Goal: Transaction & Acquisition: Purchase product/service

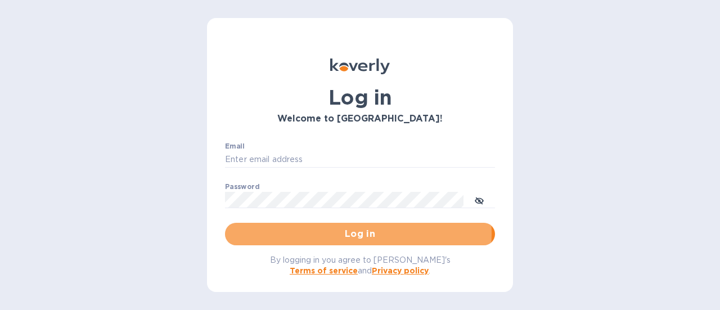
drag, startPoint x: 353, startPoint y: 232, endPoint x: 328, endPoint y: 213, distance: 31.7
click at [353, 232] on span "Log in" at bounding box center [360, 234] width 252 height 14
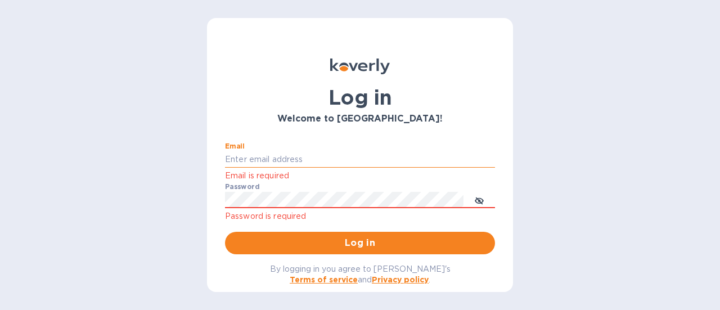
click at [294, 155] on input "Email" at bounding box center [360, 159] width 270 height 17
type input "[PERSON_NAME][EMAIL_ADDRESS][DOMAIN_NAME]"
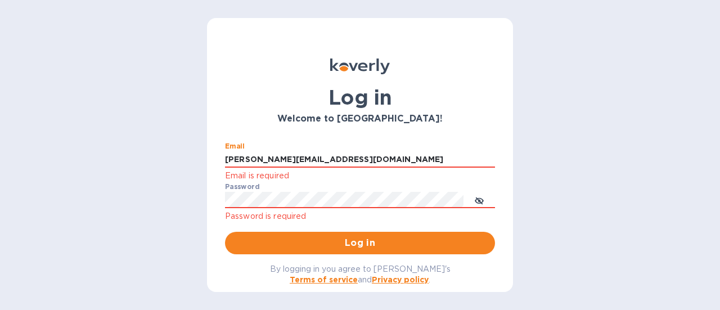
click at [346, 232] on button "Log in" at bounding box center [360, 243] width 270 height 23
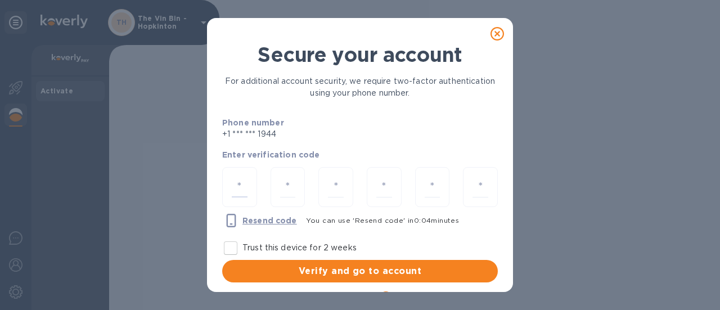
drag, startPoint x: 236, startPoint y: 187, endPoint x: 255, endPoint y: 165, distance: 28.8
click at [242, 181] on input "number" at bounding box center [240, 187] width 16 height 21
type input "2"
type input "1"
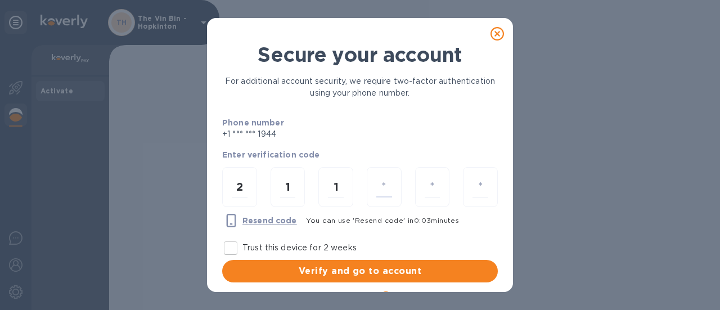
type input "6"
type input "0"
type input "9"
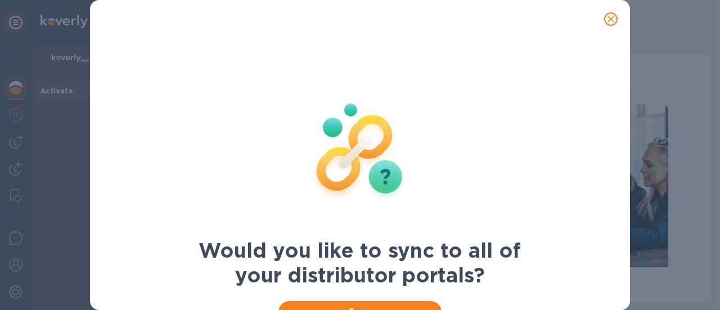
scroll to position [47, 0]
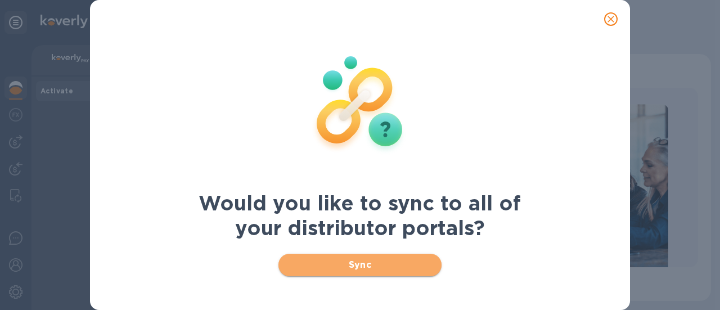
click at [377, 258] on span "Sync" at bounding box center [361, 265] width 146 height 14
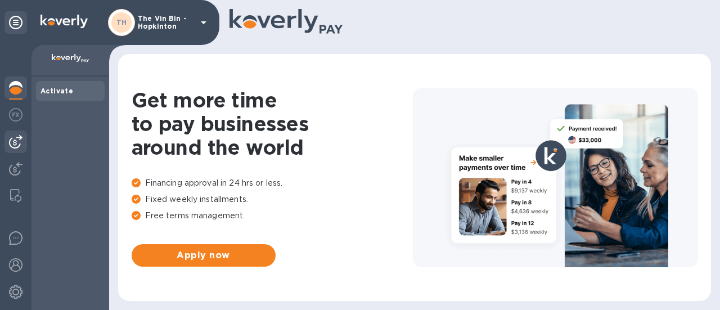
click at [21, 143] on img at bounding box center [16, 142] width 14 height 14
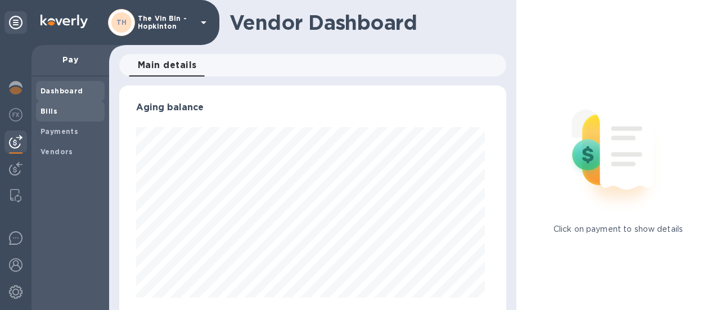
scroll to position [243, 383]
click at [20, 118] on img at bounding box center [16, 115] width 14 height 14
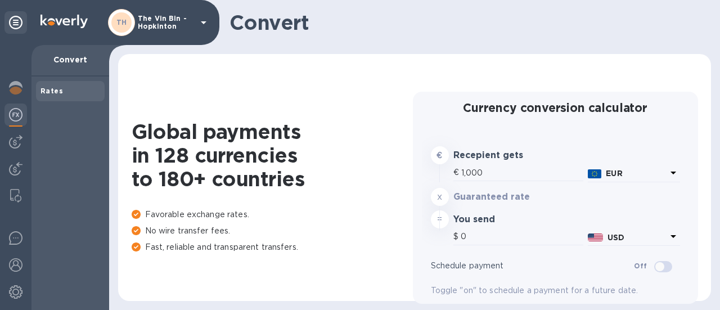
type input "1,174.25"
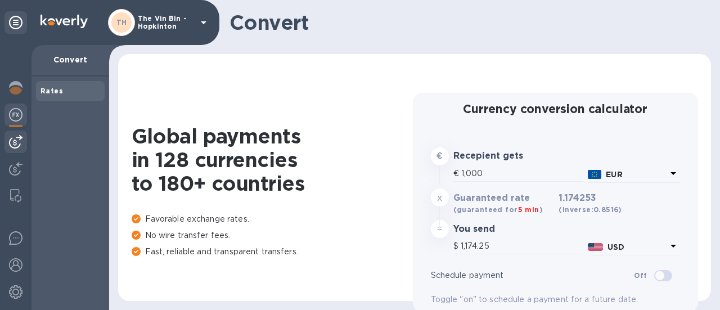
click at [13, 144] on img at bounding box center [16, 142] width 14 height 14
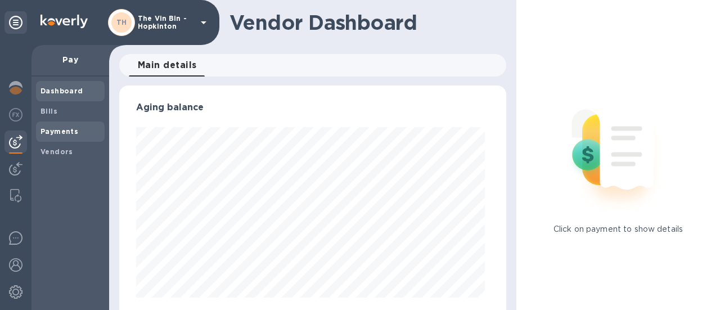
scroll to position [243, 383]
click at [57, 129] on b "Payments" at bounding box center [60, 131] width 38 height 8
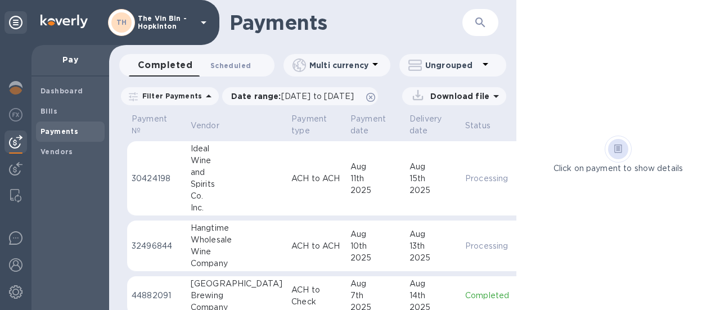
click at [221, 70] on span "Scheduled 0" at bounding box center [231, 66] width 41 height 12
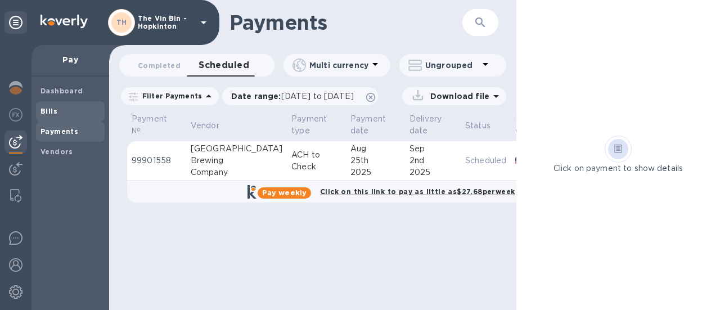
click at [52, 117] on span "Bills" at bounding box center [49, 111] width 17 height 11
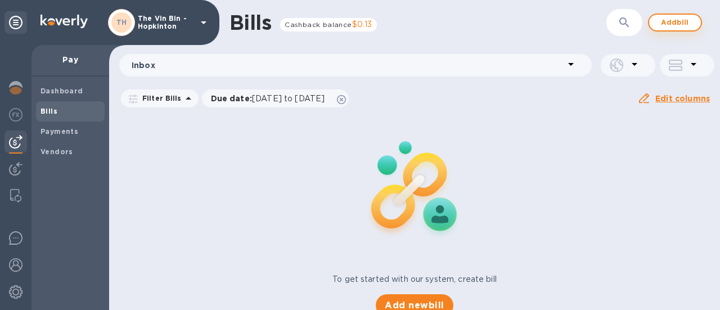
click at [664, 16] on span "Add bill" at bounding box center [676, 23] width 34 height 14
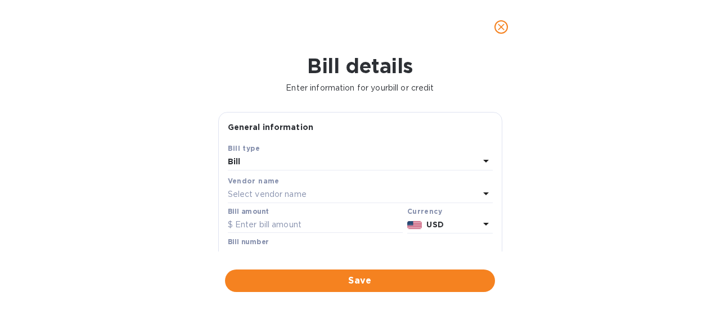
click at [307, 193] on div "Select vendor name" at bounding box center [354, 195] width 252 height 16
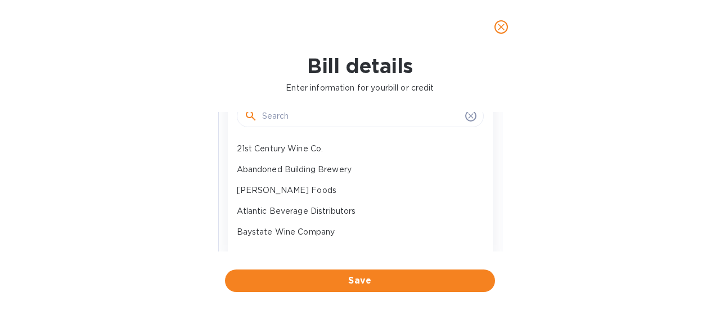
scroll to position [113, 0]
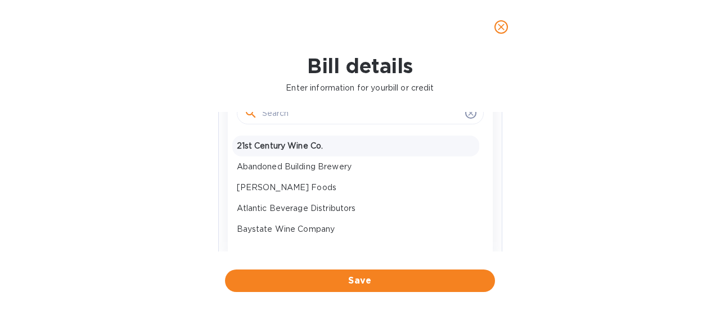
click at [310, 147] on p "21st Century Wine Co." at bounding box center [356, 146] width 238 height 12
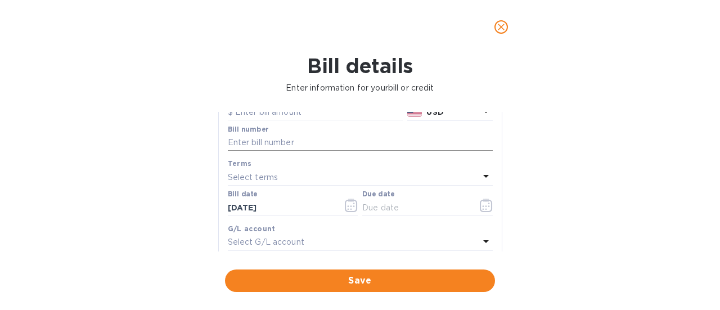
click at [313, 138] on input "text" at bounding box center [360, 143] width 265 height 17
paste input "31510"
type input "31510"
click at [283, 176] on div "Select terms" at bounding box center [354, 177] width 252 height 16
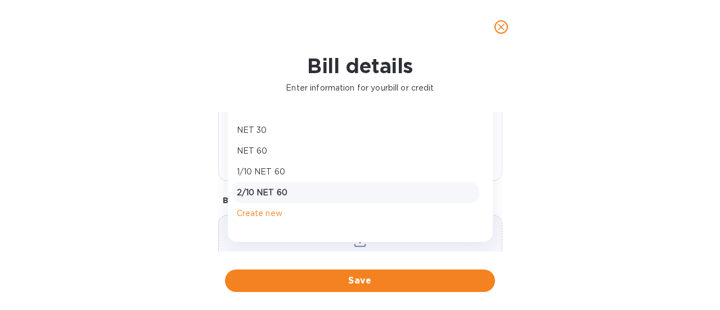
scroll to position [225, 0]
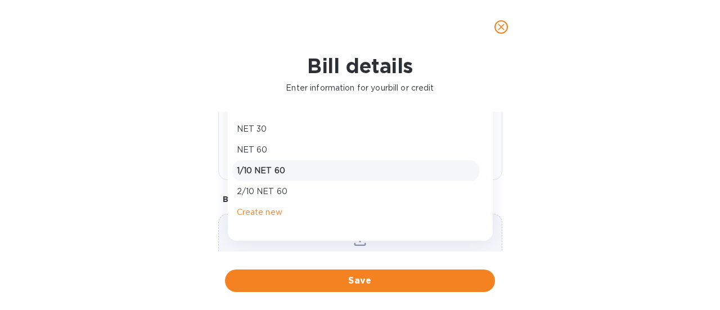
click at [274, 169] on p "1/10 NET 60" at bounding box center [356, 171] width 238 height 12
type input "10/11/2025"
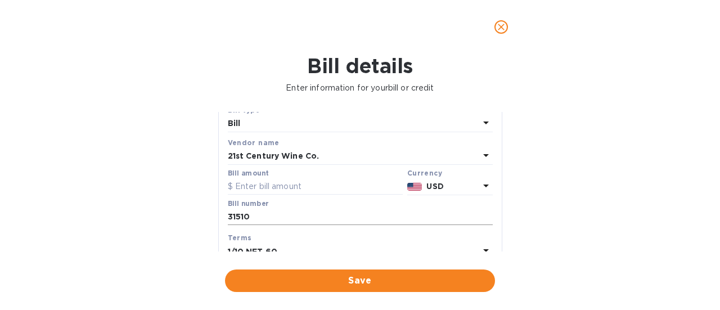
scroll to position [56, 0]
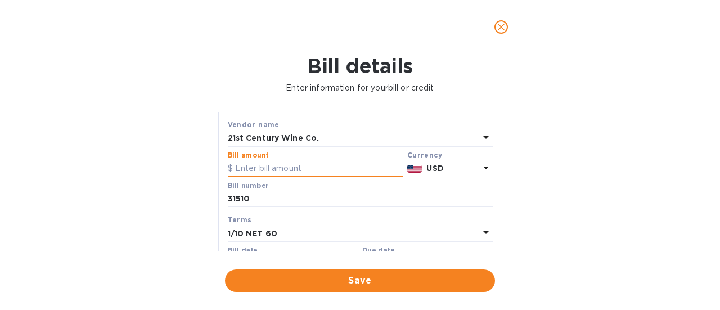
click at [299, 170] on input "text" at bounding box center [315, 168] width 175 height 17
type input "6"
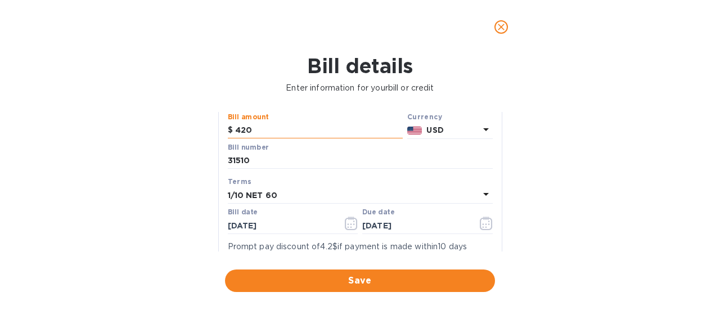
scroll to position [113, 0]
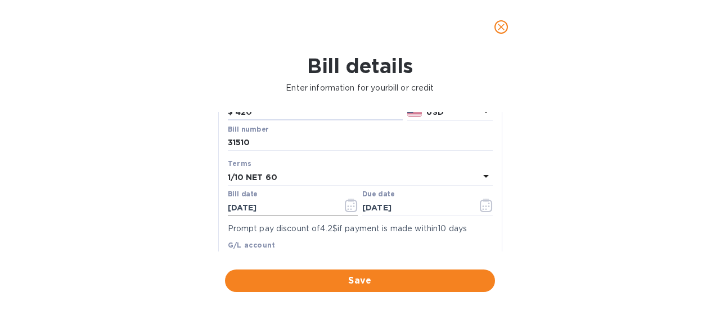
type input "420"
click at [353, 205] on icon "button" at bounding box center [354, 206] width 2 height 2
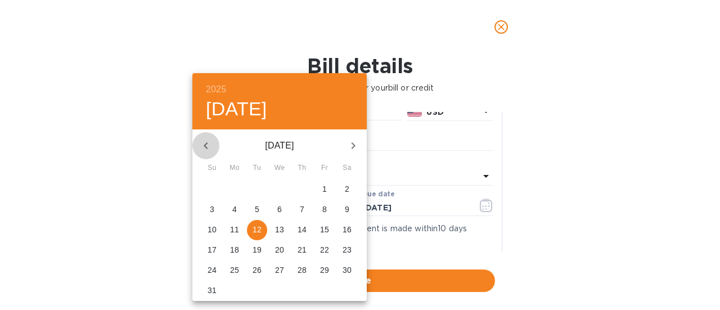
click at [208, 151] on icon "button" at bounding box center [206, 146] width 14 height 14
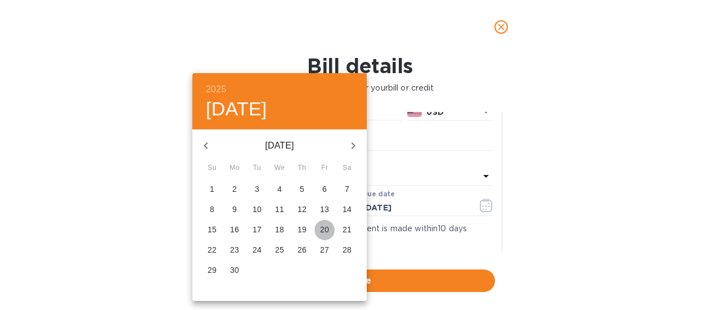
click at [325, 227] on p "20" at bounding box center [324, 229] width 9 height 11
type input "06/20/2025"
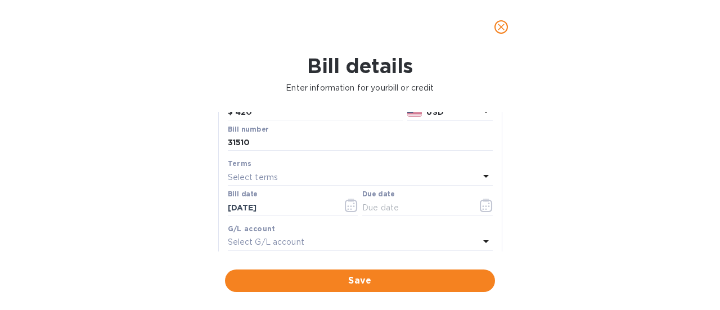
click at [287, 178] on div "Select terms" at bounding box center [354, 177] width 252 height 16
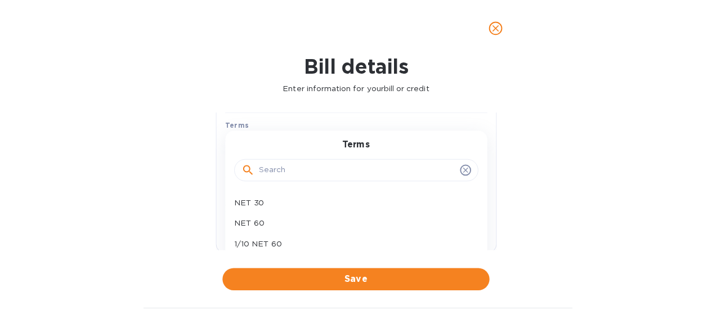
scroll to position [169, 0]
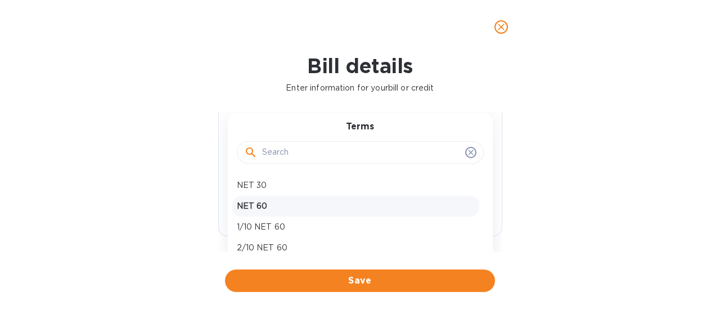
click at [264, 205] on p "NET 60" at bounding box center [356, 206] width 238 height 12
type input "08/19/2025"
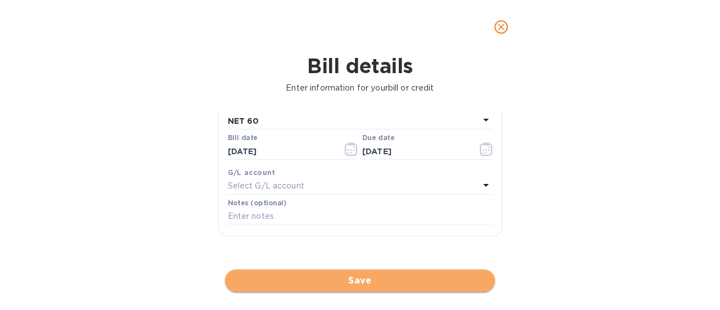
click at [392, 274] on button "Save" at bounding box center [360, 281] width 270 height 23
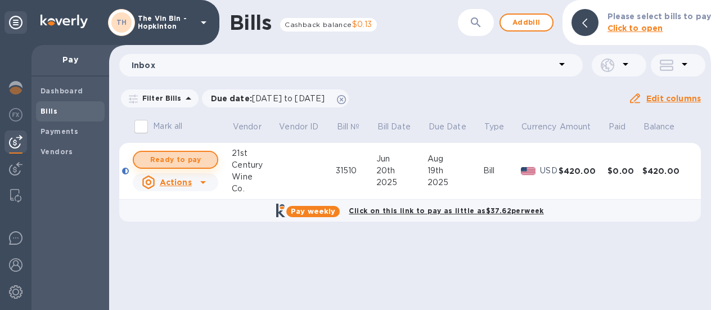
click at [191, 162] on span "Ready to pay" at bounding box center [175, 160] width 65 height 14
checkbox input "true"
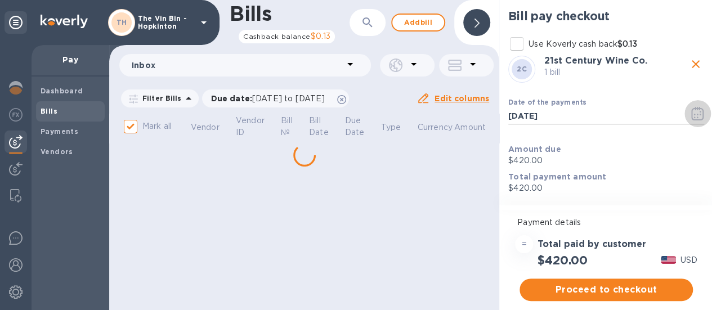
click at [691, 109] on icon "button" at bounding box center [697, 114] width 12 height 14
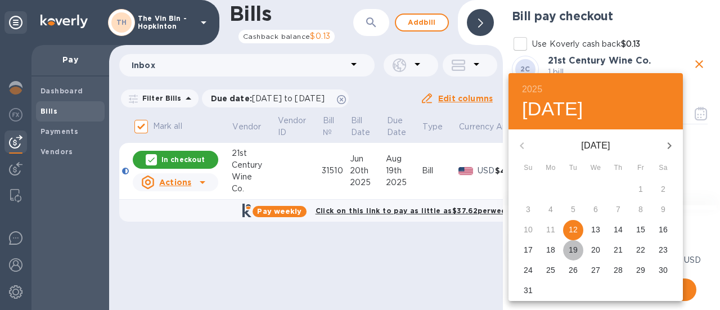
click at [575, 249] on p "19" at bounding box center [573, 249] width 9 height 11
type input "08/19/2025"
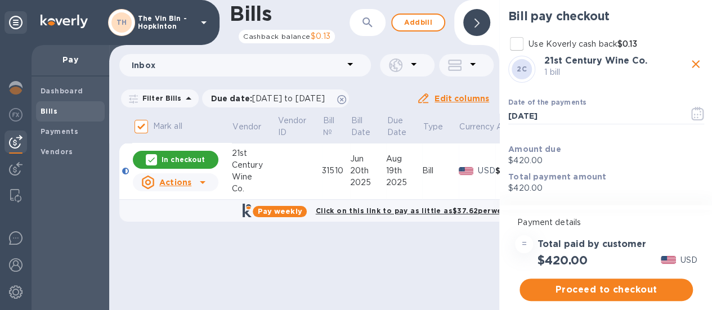
scroll to position [8, 0]
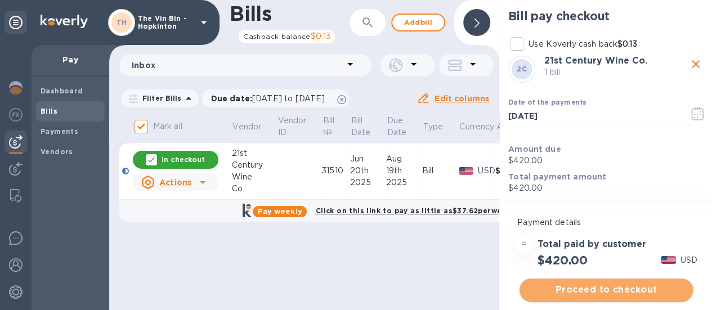
click at [586, 283] on span "Proceed to checkout" at bounding box center [606, 290] width 155 height 14
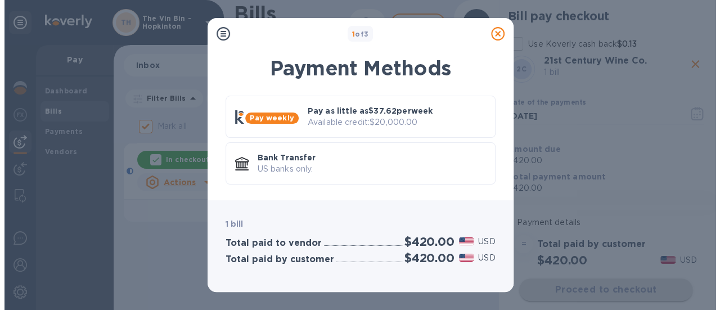
scroll to position [0, 0]
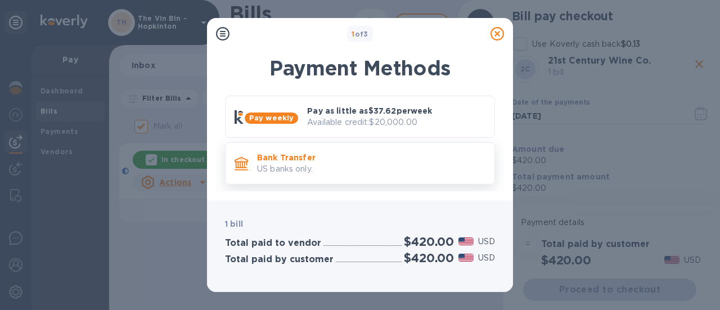
click at [342, 173] on p "US banks only." at bounding box center [371, 169] width 229 height 12
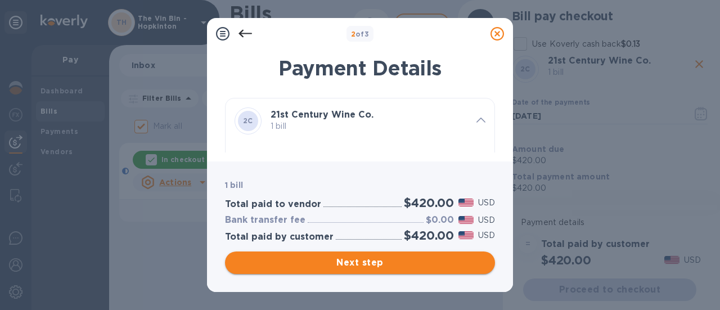
click at [385, 257] on span "Next step" at bounding box center [360, 263] width 252 height 14
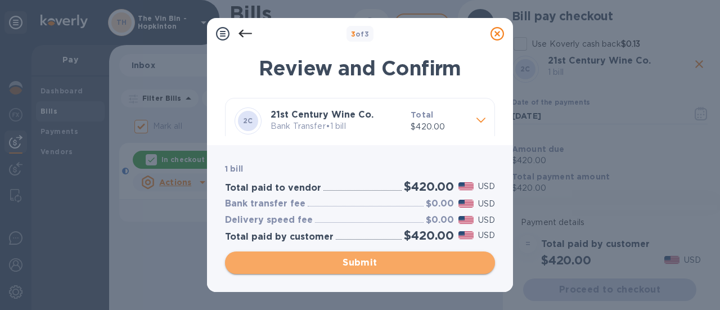
click at [381, 259] on span "Submit" at bounding box center [360, 263] width 252 height 14
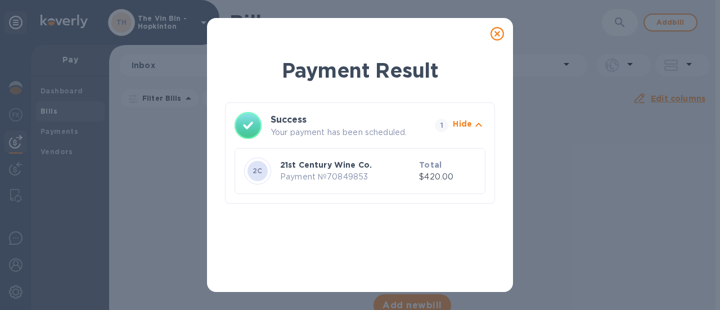
click at [495, 32] on icon at bounding box center [498, 34] width 14 height 14
